Goal: Information Seeking & Learning: Check status

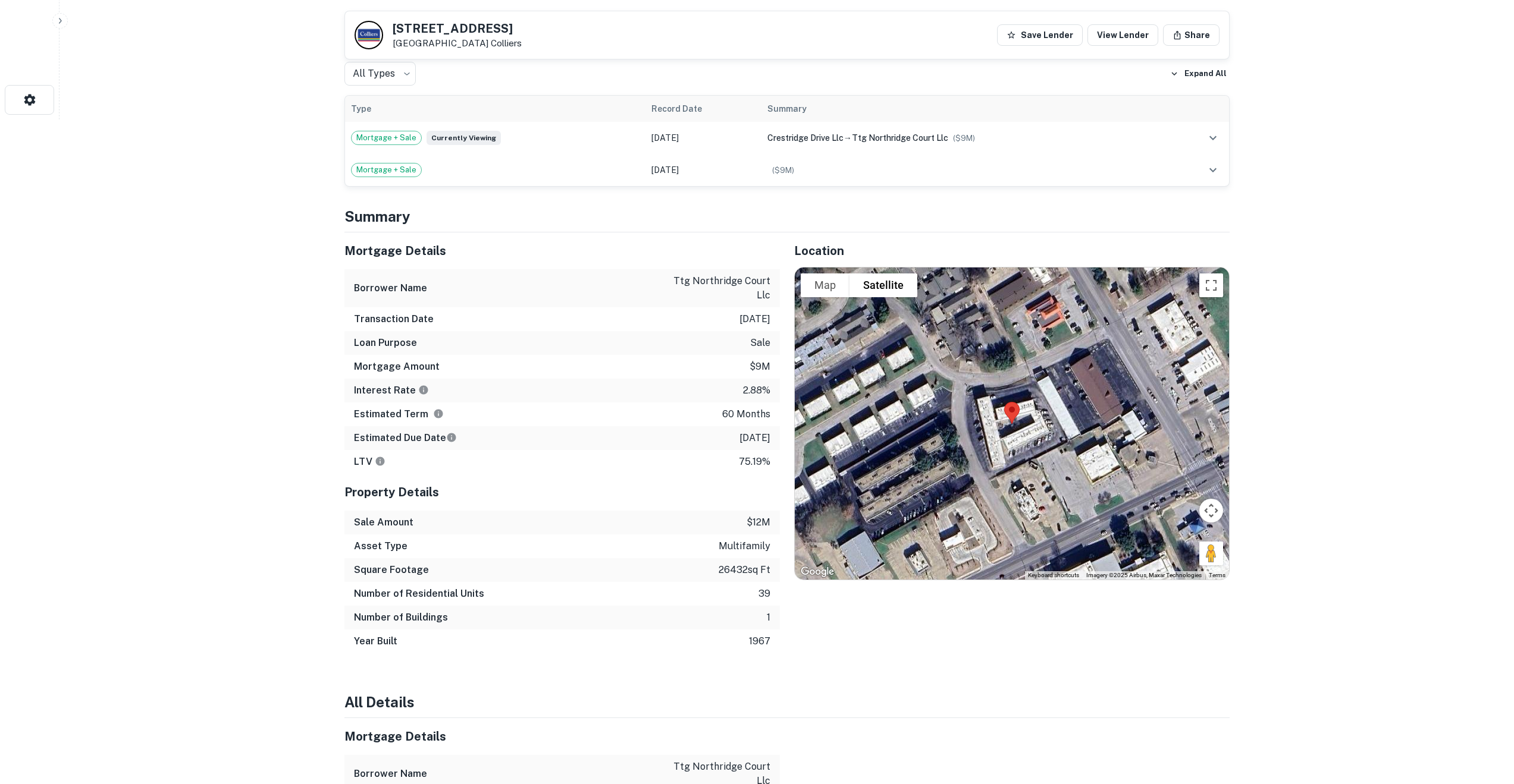
scroll to position [666, 0]
click at [1217, 162] on icon "expand row" at bounding box center [1213, 169] width 15 height 15
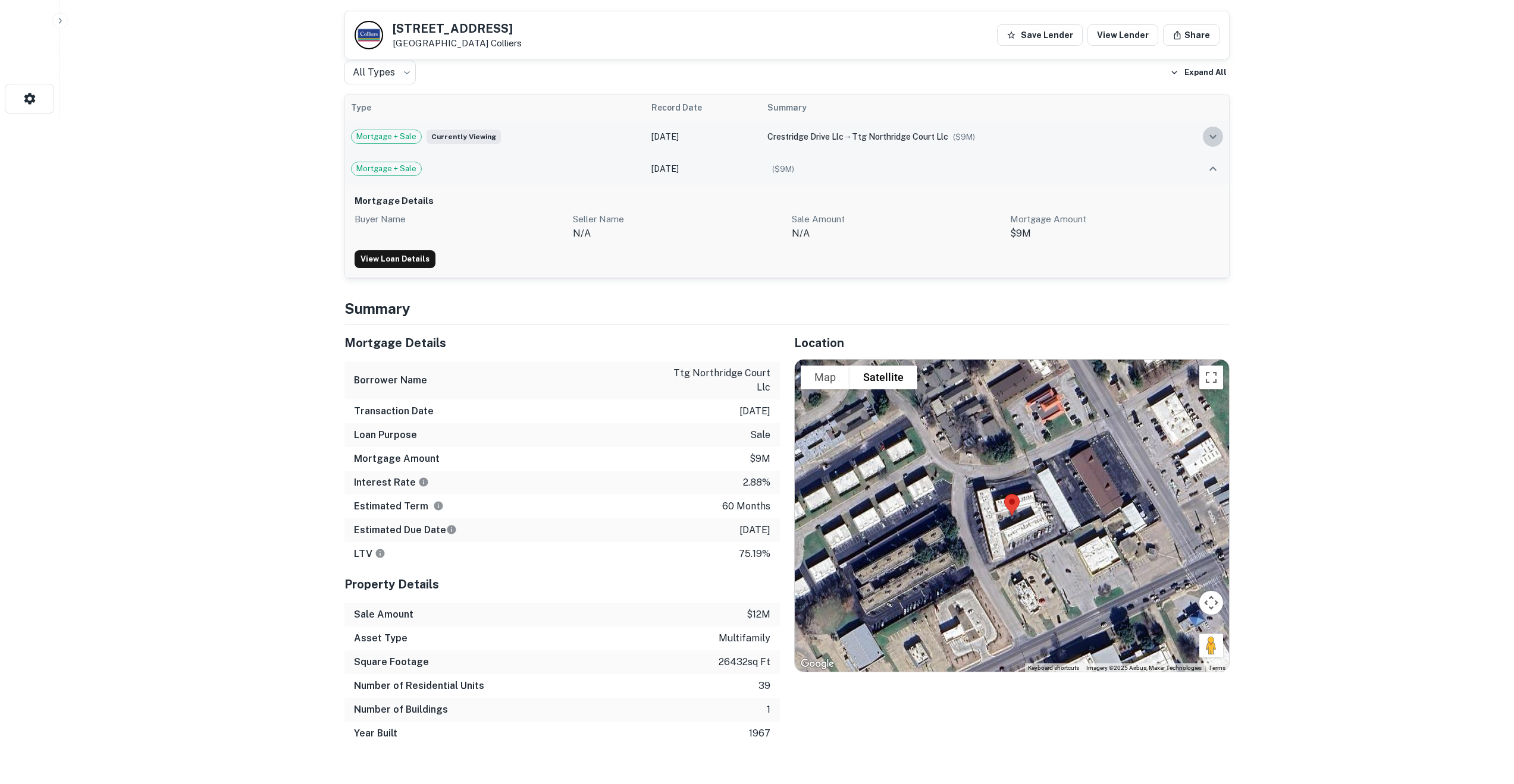
click at [1215, 130] on icon "expand row" at bounding box center [1213, 137] width 15 height 15
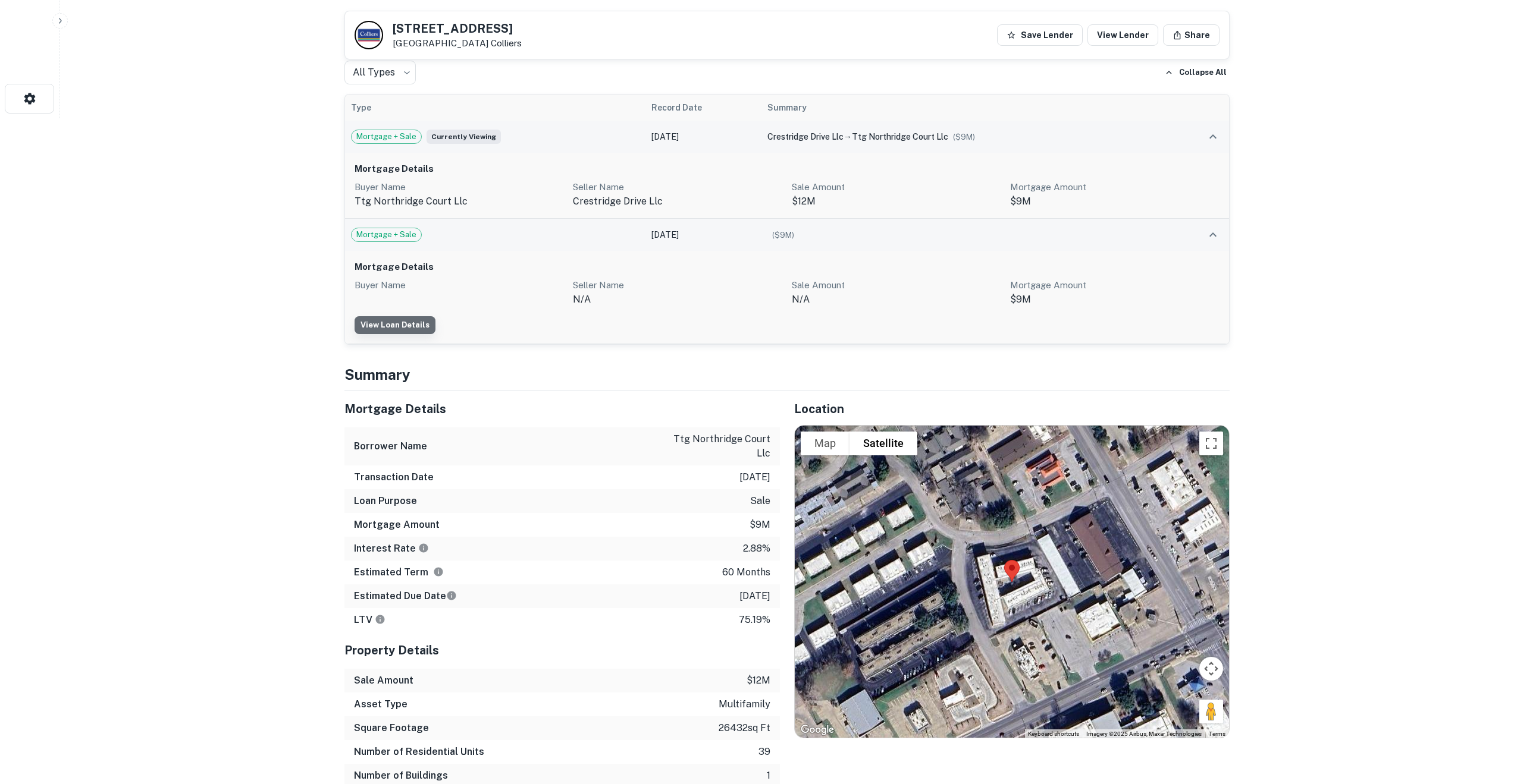
click at [395, 317] on link "View Loan Details" at bounding box center [395, 326] width 81 height 18
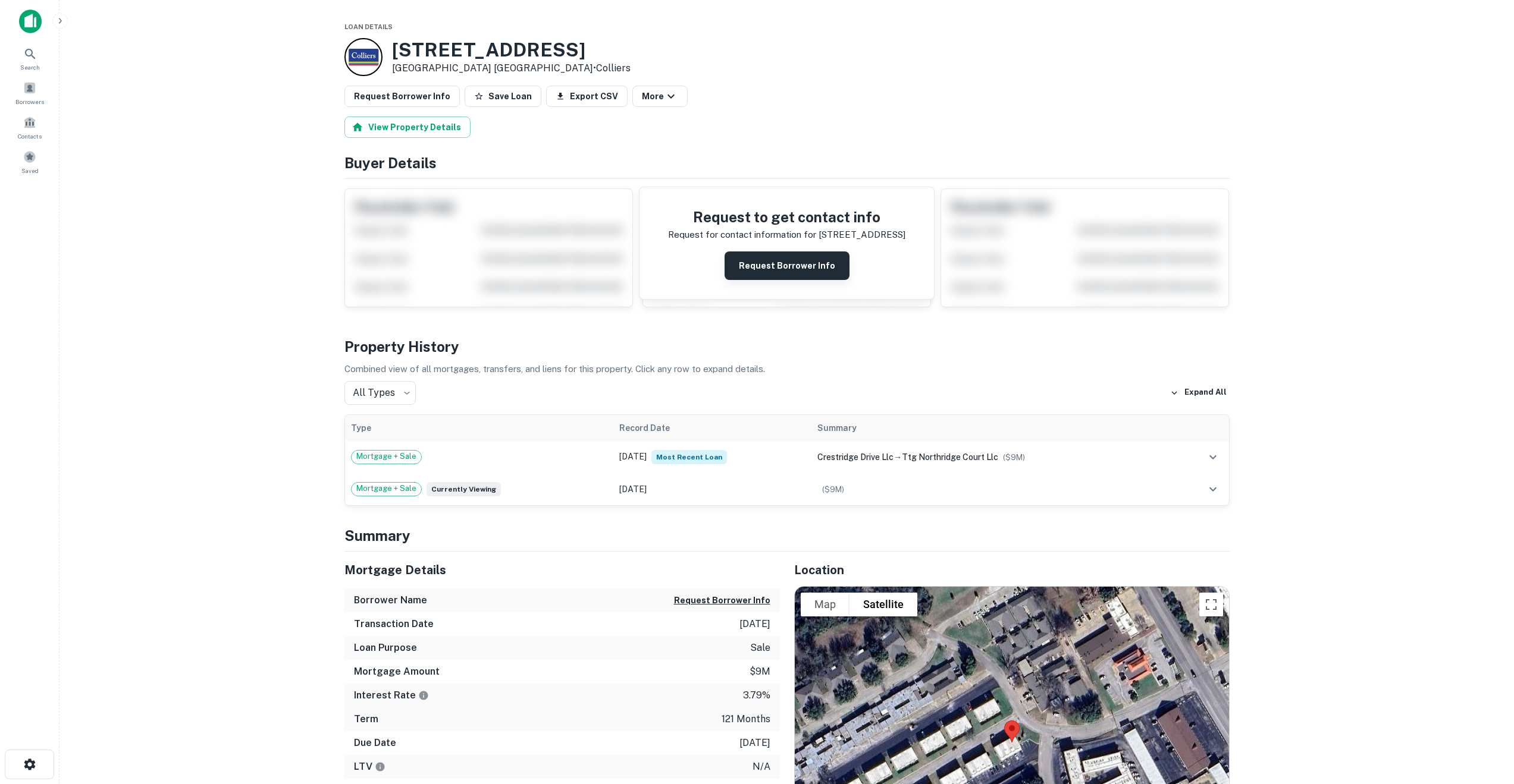
click at [813, 260] on button "Request Borrower Info" at bounding box center [787, 265] width 125 height 28
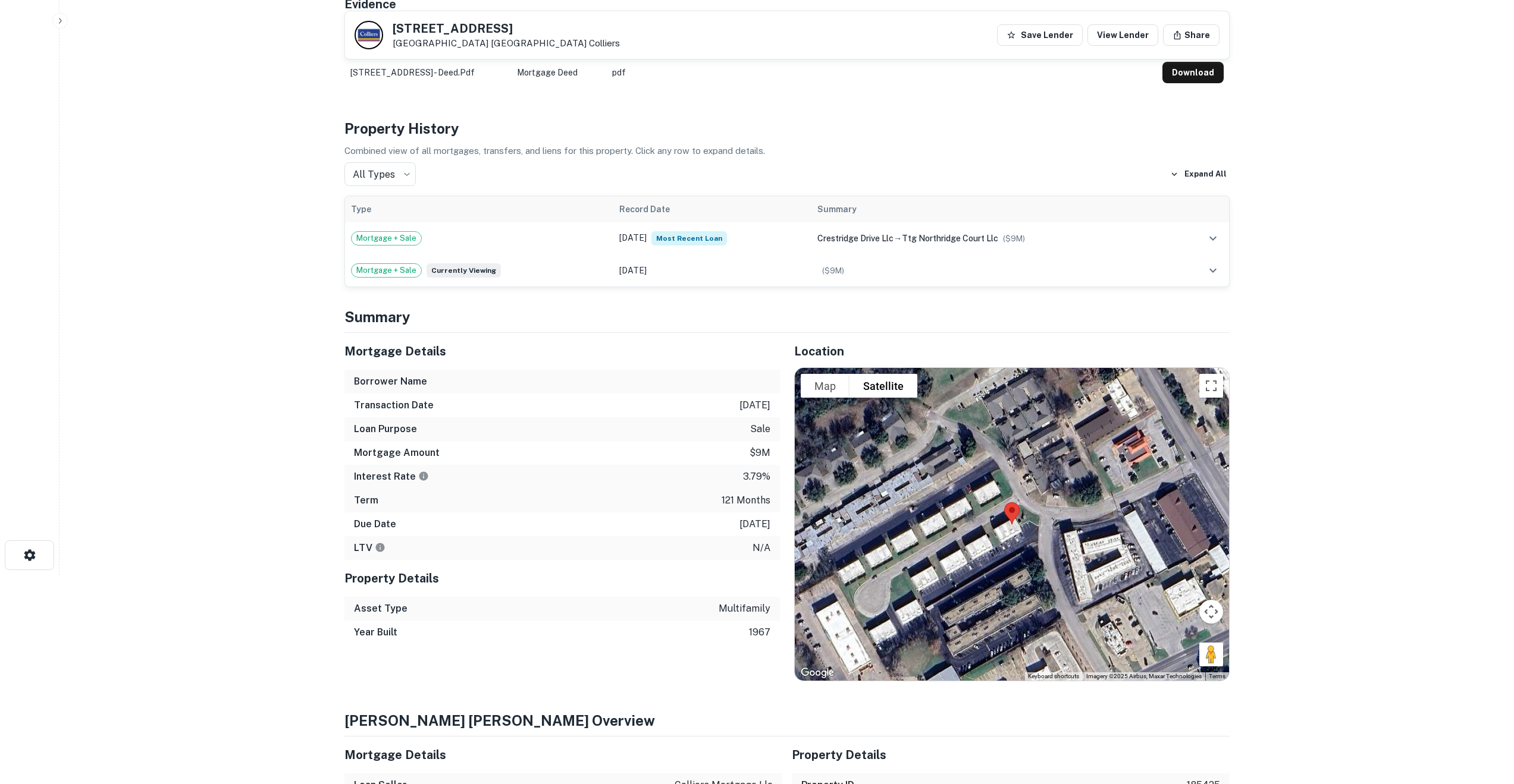
scroll to position [209, 0]
click at [1216, 240] on icon "expand row" at bounding box center [1213, 239] width 15 height 15
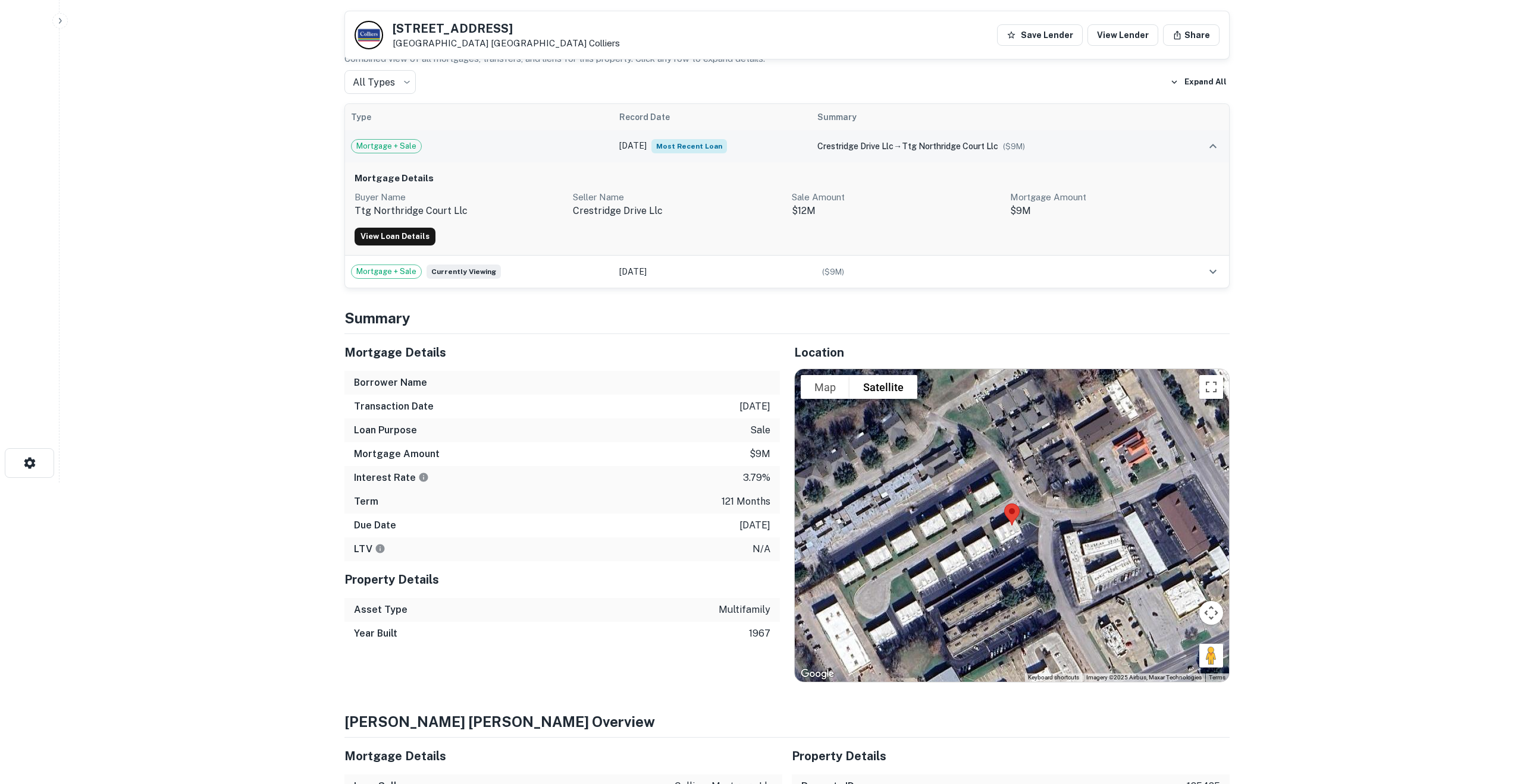
scroll to position [302, 0]
click at [420, 232] on link "View Loan Details" at bounding box center [395, 236] width 81 height 18
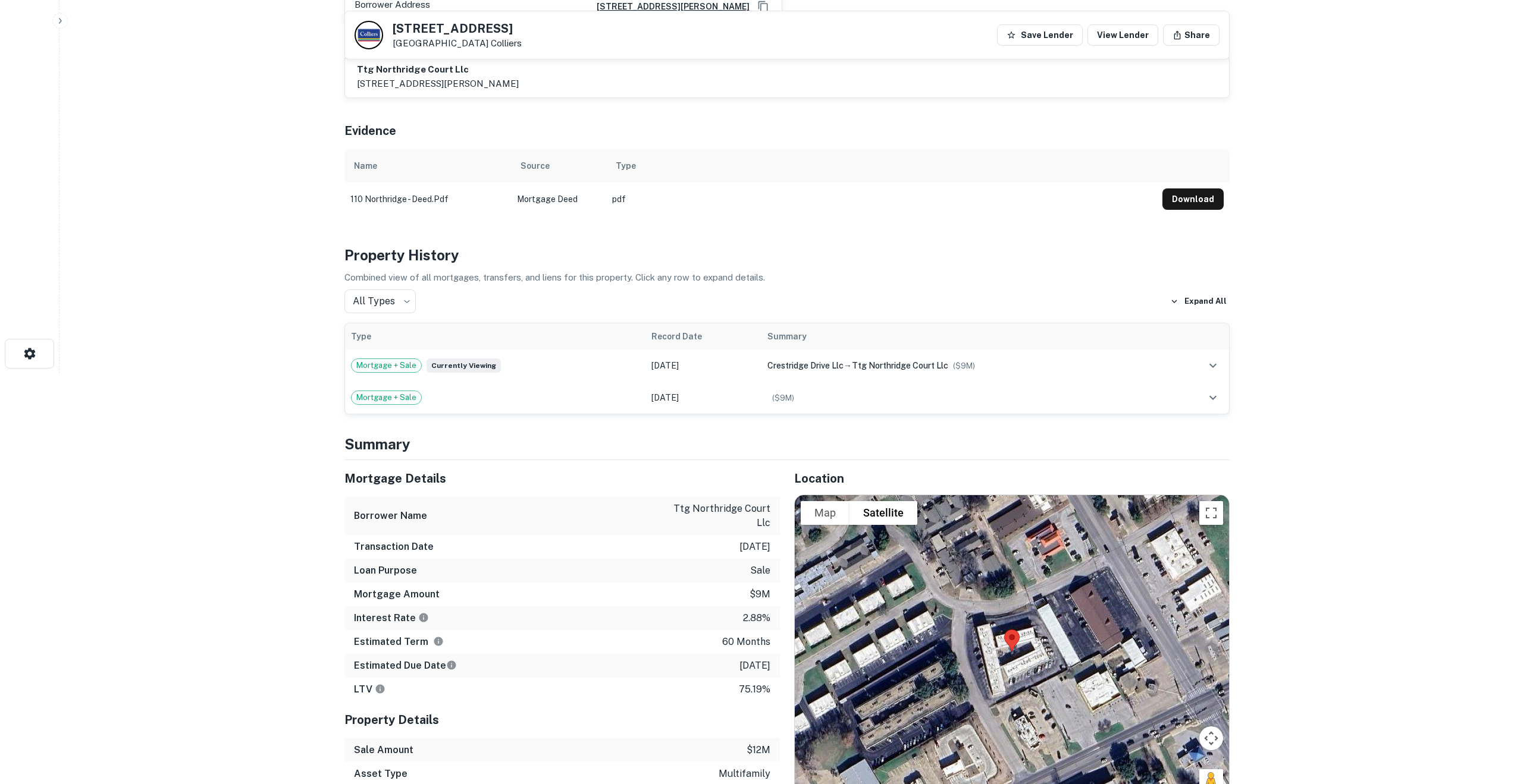
scroll to position [412, 0]
click at [826, 381] on td "($ 9M )" at bounding box center [964, 397] width 407 height 32
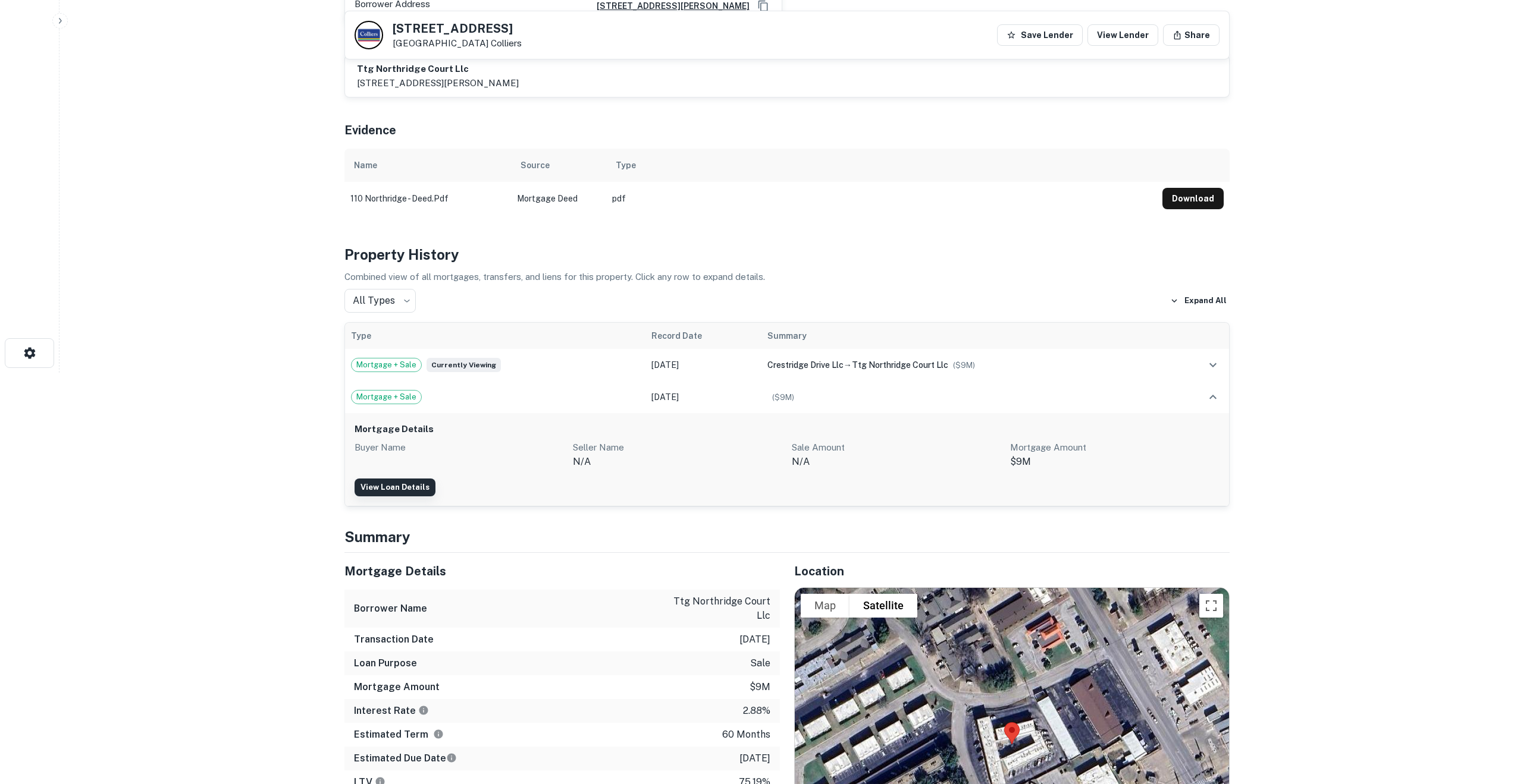
click at [382, 479] on link "View Loan Details" at bounding box center [395, 487] width 81 height 18
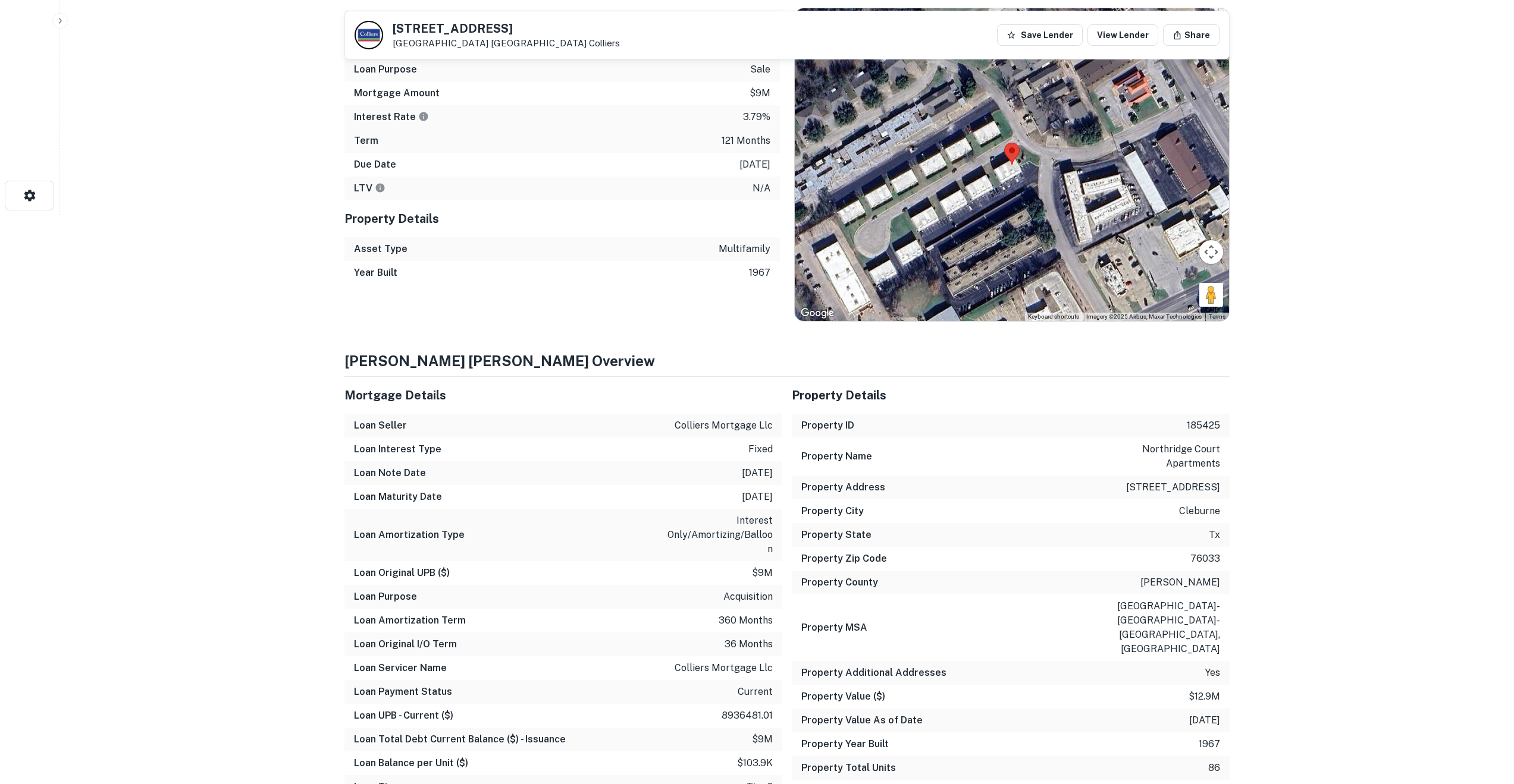
scroll to position [579, 0]
